Goal: Information Seeking & Learning: Check status

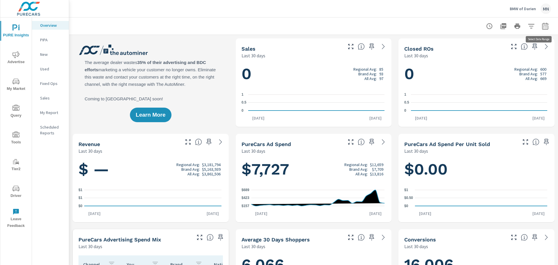
click at [542, 24] on icon "button" at bounding box center [545, 25] width 6 height 7
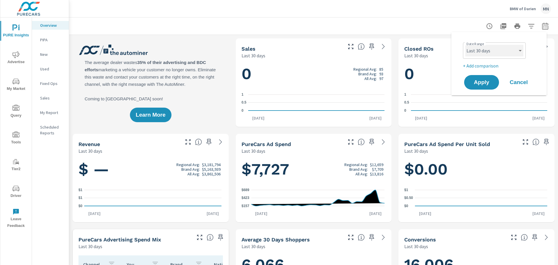
click at [513, 51] on select "Custom [DATE] Last week Last 7 days Last 14 days Last 30 days Last 45 days Last…" at bounding box center [494, 51] width 58 height 12
click at [465, 45] on select "Custom [DATE] Last week Last 7 days Last 14 days Last 30 days Last 45 days Last…" at bounding box center [494, 51] width 58 height 12
select select "Last month"
click at [475, 87] on button "Apply" at bounding box center [482, 82] width 36 height 15
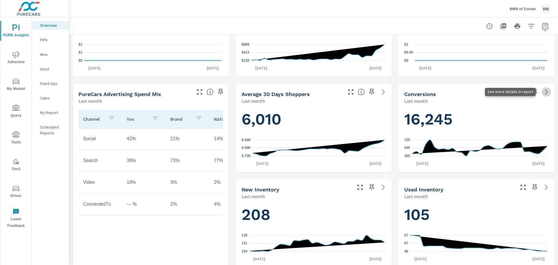
click at [543, 92] on icon at bounding box center [546, 91] width 7 height 7
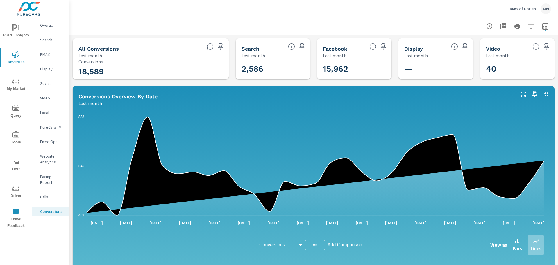
click at [500, 25] on icon "button" at bounding box center [503, 26] width 7 height 7
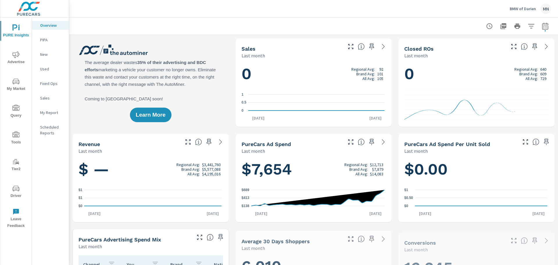
scroll to position [0, 0]
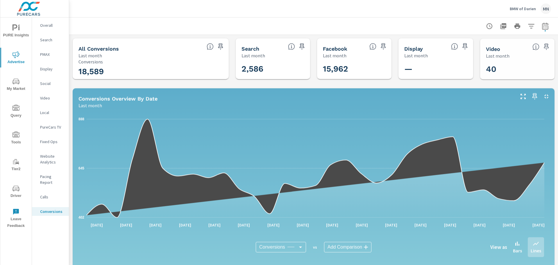
click at [49, 175] on p "Pacing Report" at bounding box center [52, 180] width 24 height 12
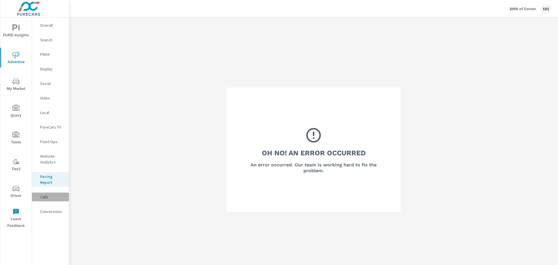
click at [41, 199] on p "Calls" at bounding box center [52, 197] width 24 height 6
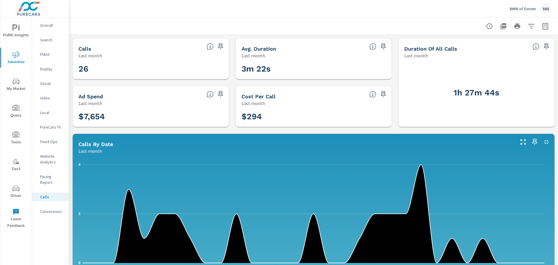
click at [45, 163] on p "Website Analytics" at bounding box center [52, 159] width 24 height 12
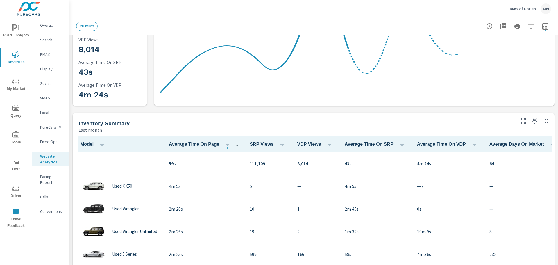
click at [49, 22] on div "Overall" at bounding box center [50, 25] width 37 height 9
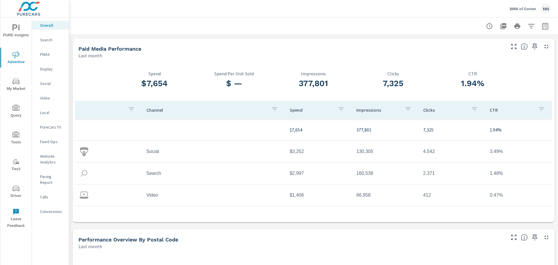
click at [45, 208] on p "Conversions" at bounding box center [52, 211] width 24 height 6
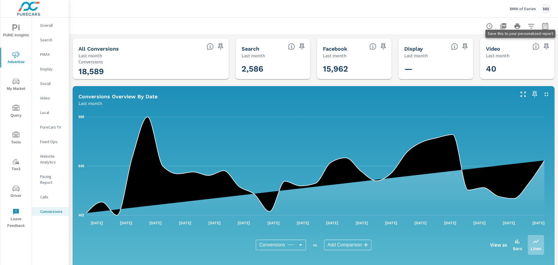
click at [544, 46] on icon "button" at bounding box center [546, 46] width 5 height 6
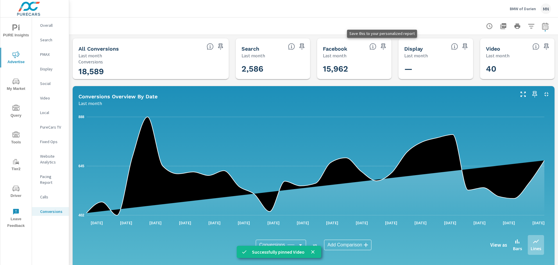
click at [380, 47] on icon "button" at bounding box center [383, 46] width 7 height 7
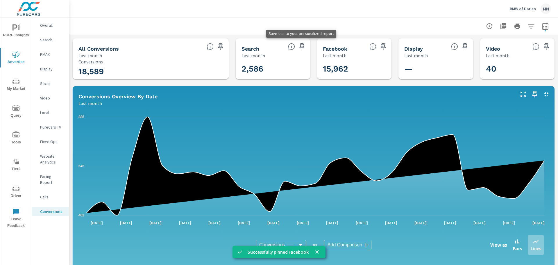
click at [300, 45] on icon "button" at bounding box center [301, 46] width 5 height 6
click at [219, 46] on icon "button" at bounding box center [220, 46] width 7 height 7
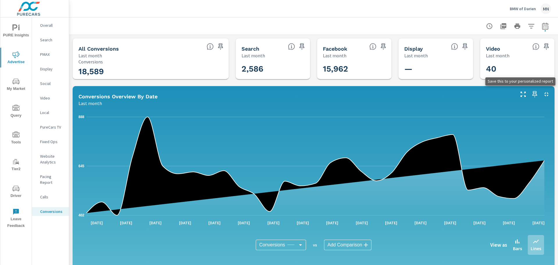
click at [532, 92] on icon "button" at bounding box center [534, 94] width 5 height 6
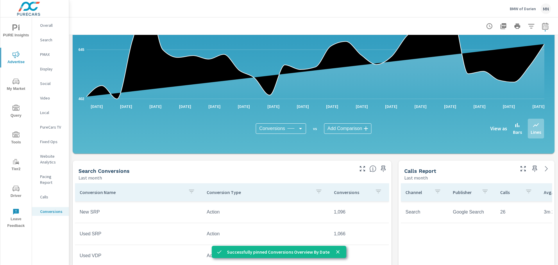
scroll to position [145, 0]
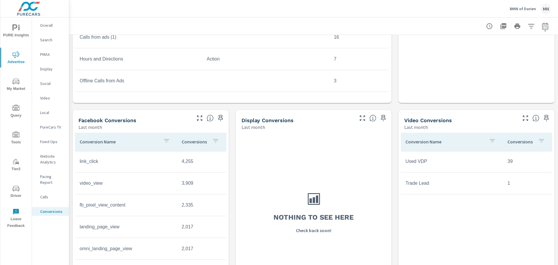
scroll to position [378, 0]
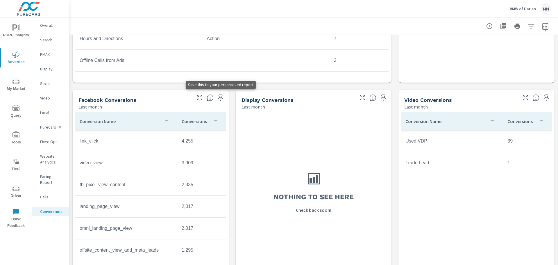
click at [217, 96] on icon "button" at bounding box center [220, 97] width 7 height 7
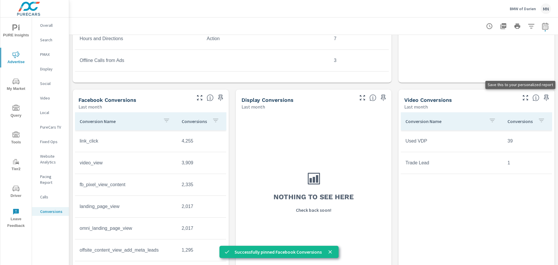
click at [543, 95] on icon "button" at bounding box center [546, 97] width 7 height 7
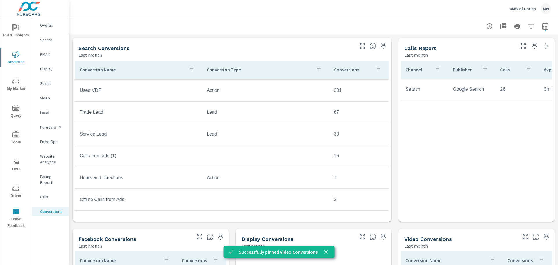
scroll to position [204, 0]
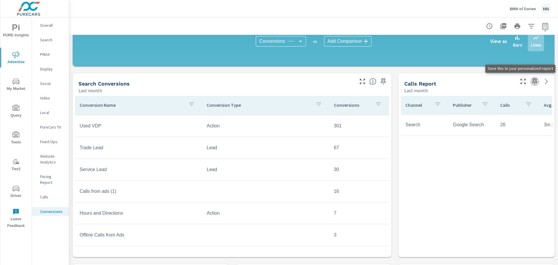
click at [532, 81] on icon "button" at bounding box center [534, 81] width 5 height 6
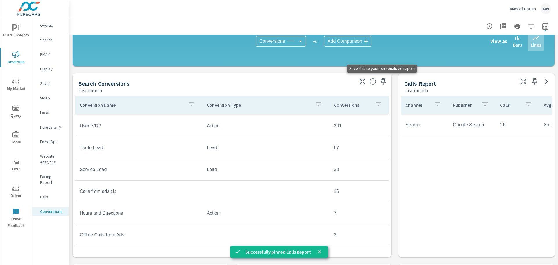
click at [381, 83] on icon "button" at bounding box center [383, 81] width 5 height 6
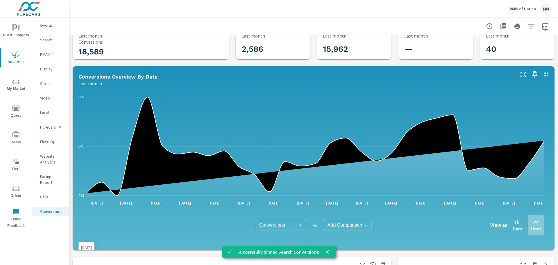
scroll to position [0, 0]
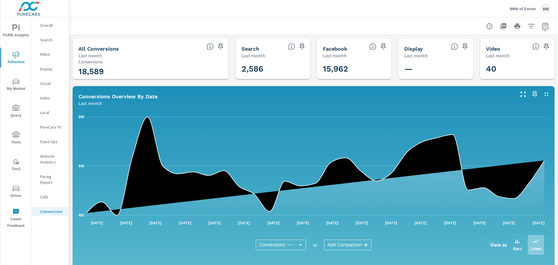
click at [501, 25] on icon "button" at bounding box center [504, 26] width 6 height 6
